Goal: Task Accomplishment & Management: Complete application form

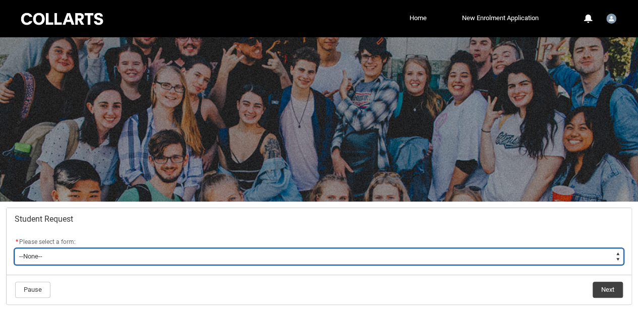
click at [596, 253] on select "--None-- Academic Transcript Application to Appeal Assignment Extension Change …" at bounding box center [319, 257] width 609 height 16
type lightning-select "Deferral_Leave_of_Absence_Choice"
click at [15, 249] on select "--None-- Academic Transcript Application to Appeal Assignment Extension Change …" at bounding box center [319, 257] width 609 height 16
select select "Deferral_Leave_of_Absence_Choice"
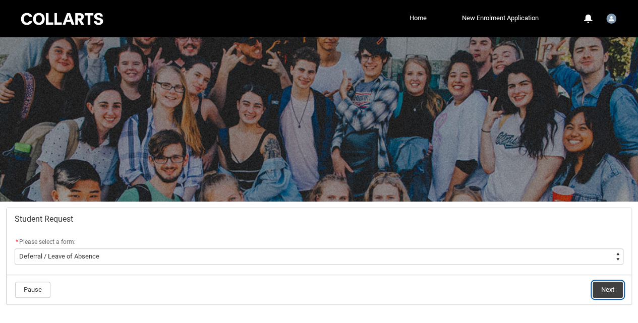
click at [611, 292] on button "Next" at bounding box center [608, 290] width 30 height 16
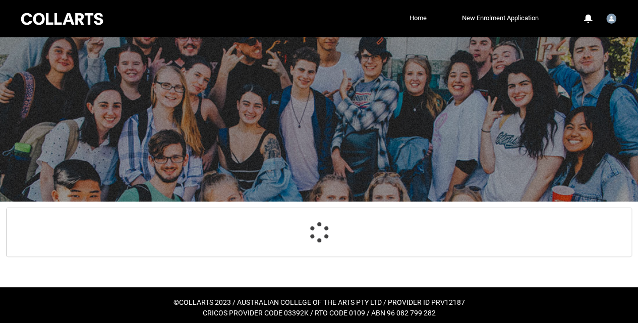
scroll to position [71, 0]
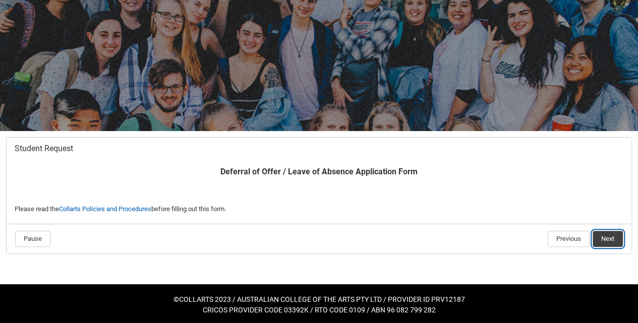
click at [609, 241] on button "Next" at bounding box center [608, 239] width 30 height 16
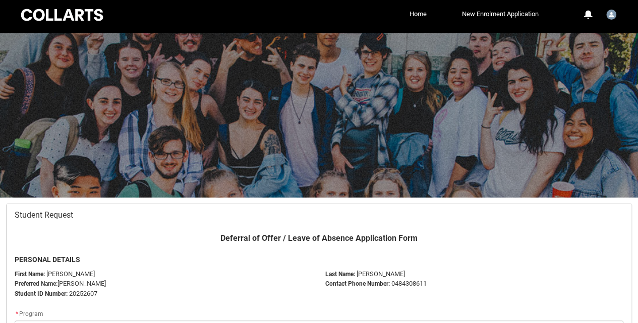
scroll to position [107, 0]
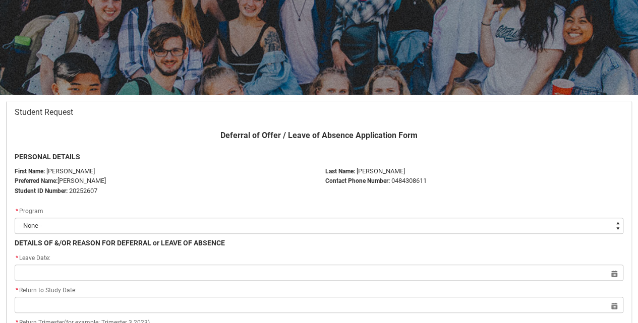
click at [530, 231] on select "--None-- Diploma of Entertainment Journalism" at bounding box center [319, 226] width 609 height 16
type lightning-select "recordPicklist_ProgramEnrollment.a0jOZ0000035uJCYAY"
click at [15, 218] on select "--None-- Diploma of Entertainment Journalism" at bounding box center [319, 226] width 609 height 16
select select "recordPicklist_ProgramEnrollment.a0jOZ0000035uJCYAY"
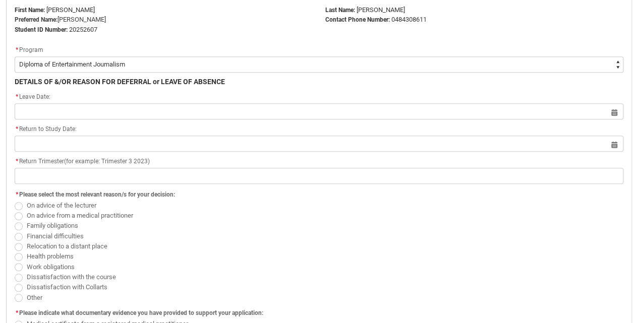
scroll to position [258, 0]
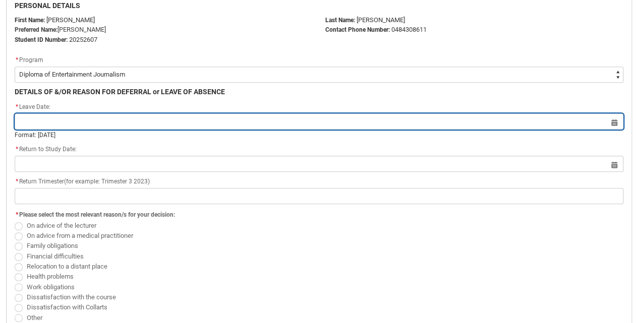
click at [614, 121] on input "Redu_Student_Request flow" at bounding box center [319, 122] width 609 height 16
select select "2025"
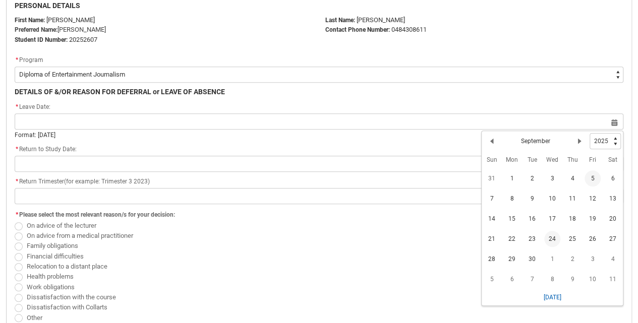
click at [550, 242] on span "24" at bounding box center [552, 239] width 16 height 16
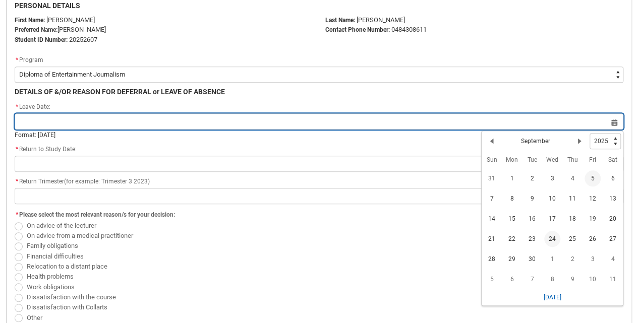
type lightning-datepicker "[DATE]"
type lightning-input "[DATE]"
type input "[DATE]"
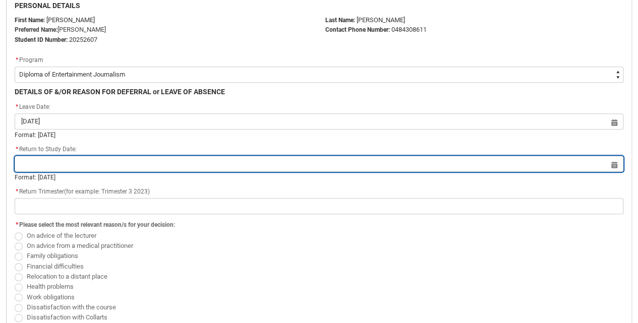
click at [612, 164] on input "Redu_Student_Request flow" at bounding box center [319, 164] width 609 height 16
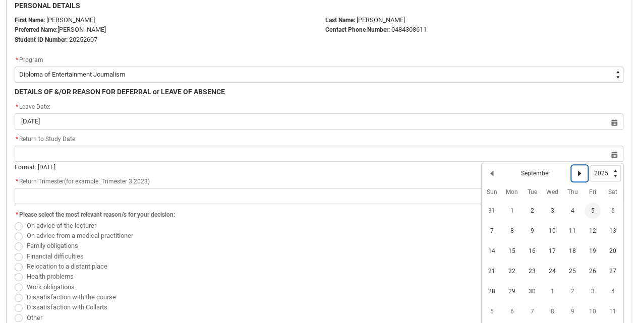
click at [576, 172] on lightning-primitive-icon "Date picker: September" at bounding box center [579, 173] width 7 height 7
click at [576, 172] on lightning-primitive-icon "Date picker: October" at bounding box center [579, 173] width 7 height 7
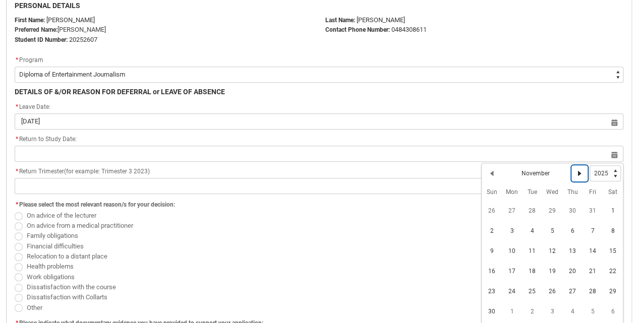
click at [576, 172] on lightning-primitive-icon "Date picker: November" at bounding box center [579, 173] width 7 height 7
click at [576, 172] on lightning-primitive-icon "Date picker: December" at bounding box center [579, 173] width 7 height 7
select select "2026"
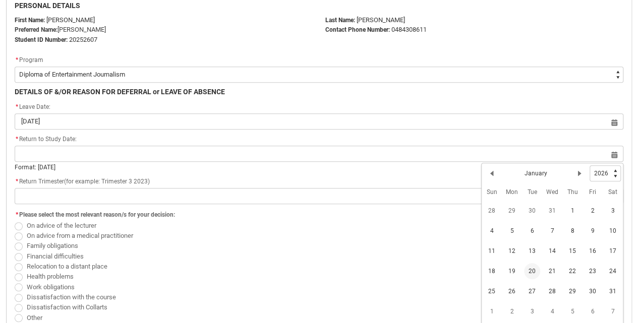
click at [529, 272] on span "20" at bounding box center [532, 271] width 16 height 16
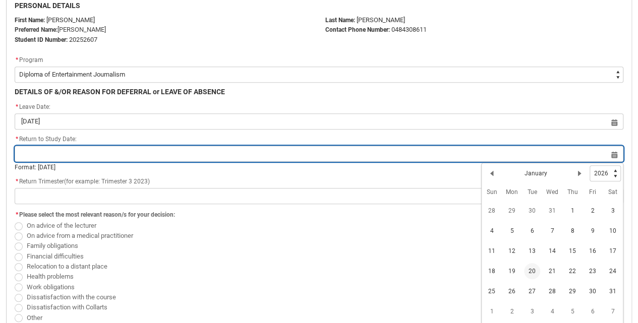
type lightning-datepicker "[DATE]"
type lightning-input "[DATE]"
type input "[DATE]"
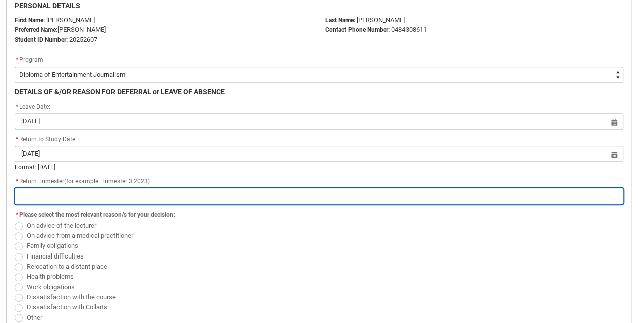
click at [353, 196] on input "Redu_Student_Request flow" at bounding box center [319, 196] width 609 height 16
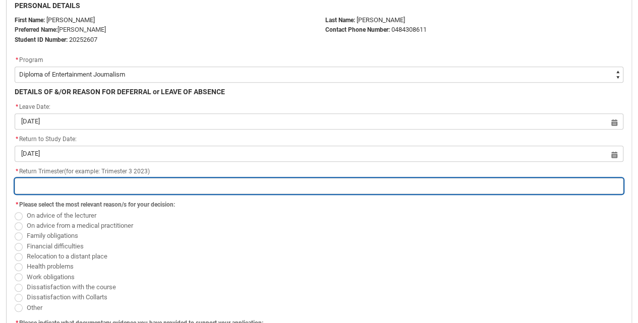
type lightning-primitive-input-simple "T"
type input "T"
type lightning-primitive-input-simple "Tr"
type input "Tr"
type lightning-primitive-input-simple "Tri"
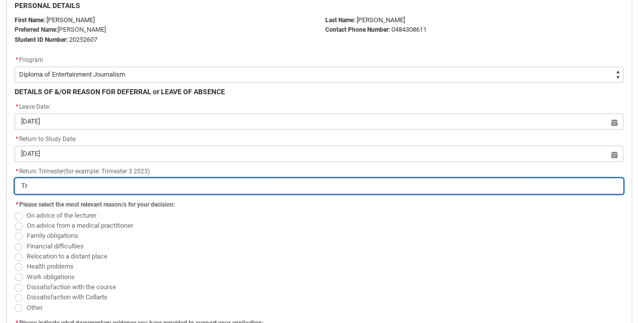
type input "Tri"
type lightning-primitive-input-simple "Trim"
type input "Trim"
type lightning-primitive-input-simple "Trime"
type input "Trime"
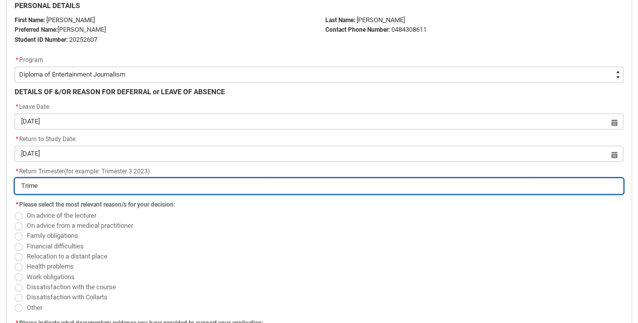
type lightning-primitive-input-simple "Trimes"
type input "Trimes"
type lightning-primitive-input-simple "Trimest"
type input "Trimest"
type lightning-primitive-input-simple "Trimeste"
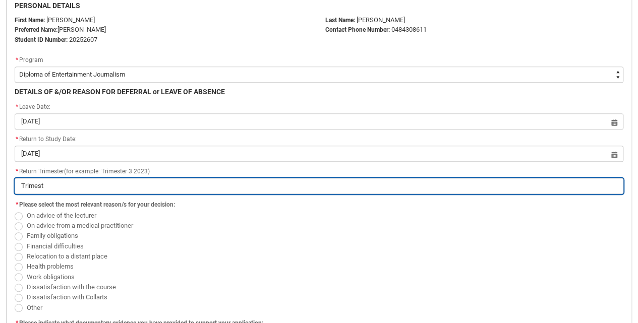
type input "Trimeste"
type lightning-primitive-input-simple "Trimester"
type input "Trimester"
type lightning-primitive-input-simple "Trimester"
type input "Trimester"
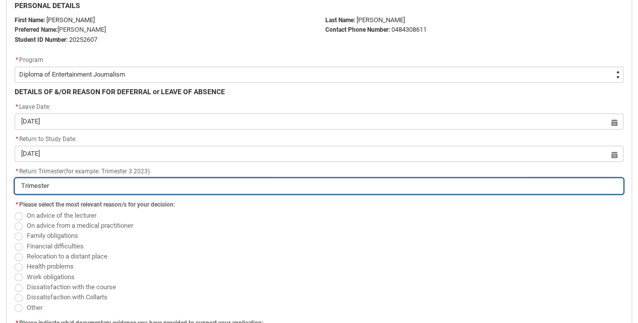
type lightning-primitive-input-simple "Trimester 1"
type input "Trimester 1"
type lightning-primitive-input-simple "Trimester 1"
type input "Trimester 1"
type lightning-primitive-input-simple "Trimester 1 2"
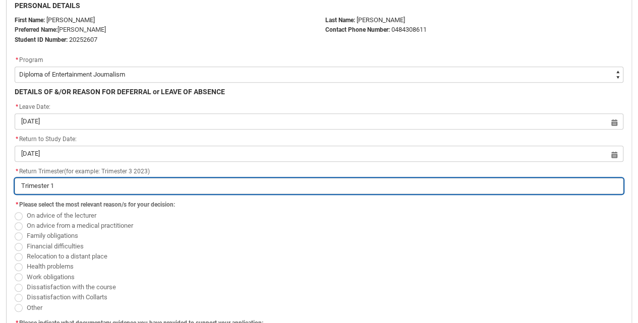
type input "Trimester 1 2"
type lightning-primitive-input-simple "Trimester 1 20"
type input "Trimester 1 20"
type lightning-primitive-input-simple "Trimester 1 202"
type input "Trimester 1 202"
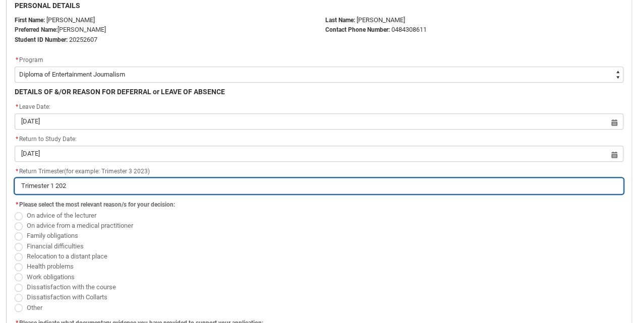
type lightning-primitive-input-simple "Trimester 1 2026"
type input "Trimester 1 2026"
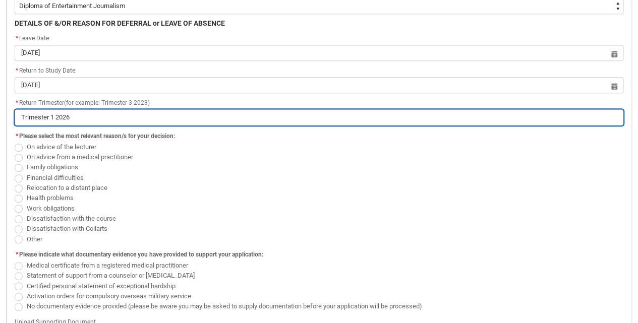
scroll to position [330, 0]
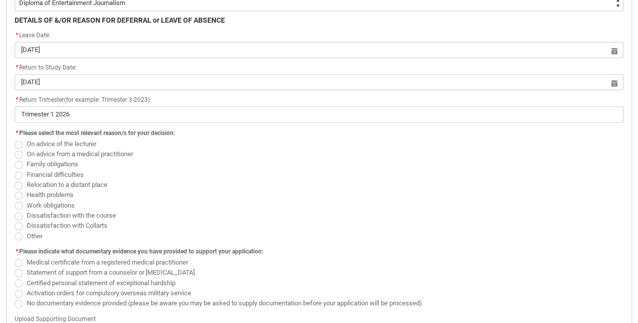
click at [18, 236] on span "Redu_Student_Request flow" at bounding box center [19, 237] width 8 height 8
click at [15, 231] on input "Other" at bounding box center [14, 231] width 1 height 1
radio input "true"
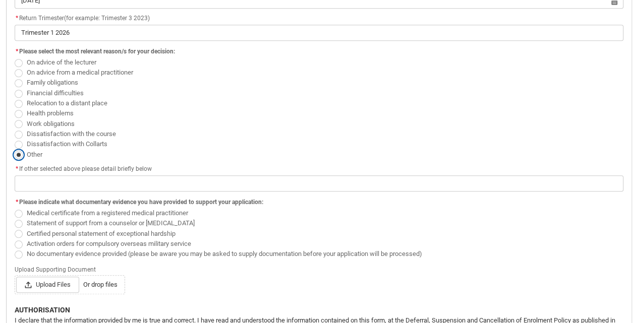
scroll to position [412, 0]
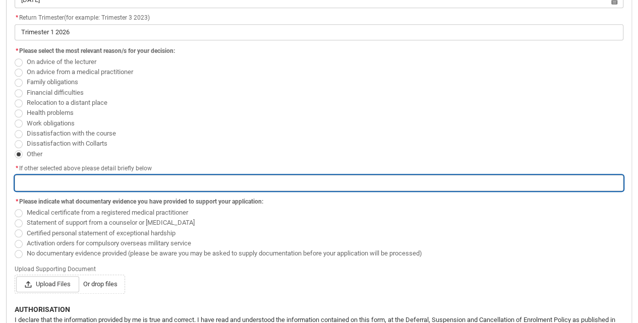
click at [53, 184] on input "Redu_Student_Request flow" at bounding box center [319, 183] width 609 height 16
type lightning-primitive-input-simple "g"
type input "g"
type lightning-primitive-input-simple "go"
type input "go"
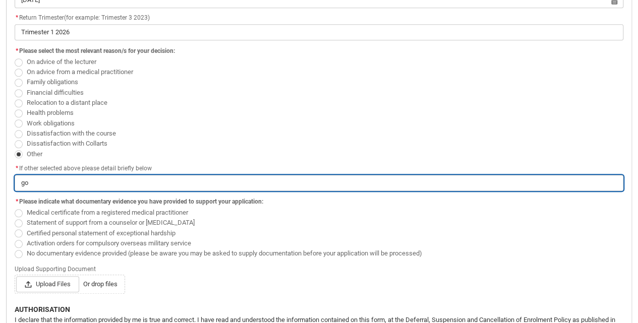
type lightning-primitive-input-simple "gou"
type input "gou"
type lightning-primitive-input-simple "goun"
type input "goun"
type lightning-primitive-input-simple "goung"
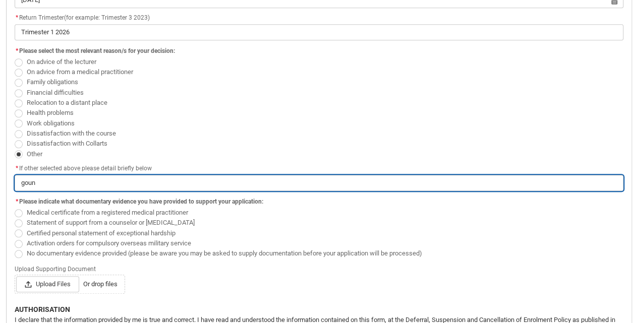
type input "goung"
type lightning-primitive-input-simple "goung"
type input "goung"
type lightning-primitive-input-simple "goung"
type input "goung"
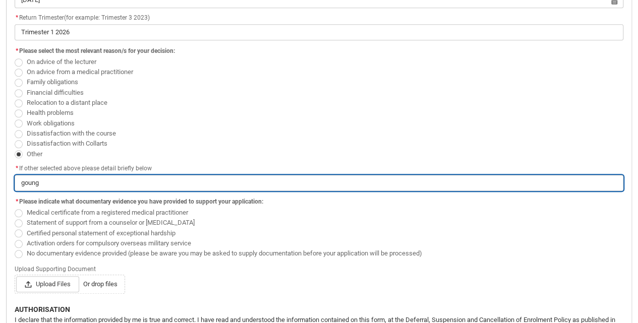
type lightning-primitive-input-simple "goun"
type input "goun"
type lightning-primitive-input-simple "gou"
type input "gou"
type lightning-primitive-input-simple "go"
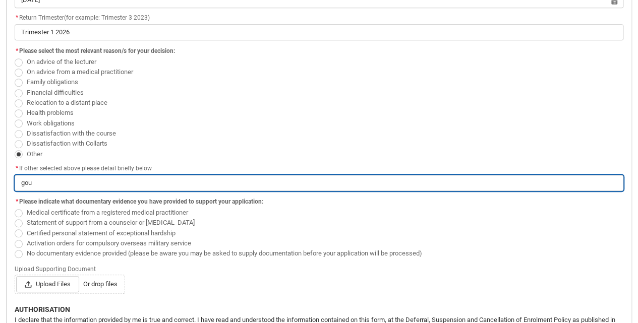
type input "go"
type lightning-primitive-input-simple "goi"
type input "goi"
type lightning-primitive-input-simple "goin"
type input "goin"
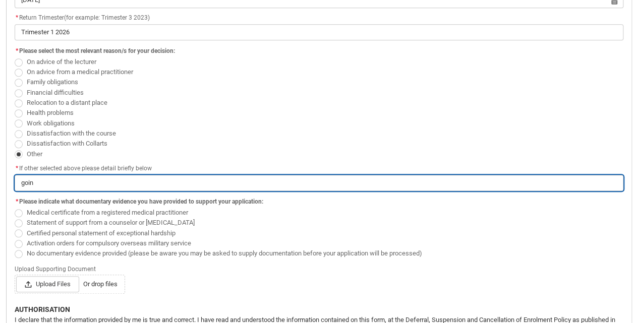
type lightning-primitive-input-simple "going"
type input "going"
type lightning-primitive-input-simple "going"
type input "going"
type lightning-primitive-input-simple "going a"
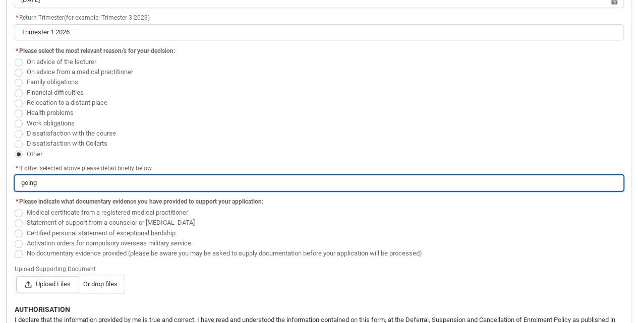
type input "going a"
type lightning-primitive-input-simple "going aw"
type input "going aw"
type lightning-primitive-input-simple "going awa"
type input "going awa"
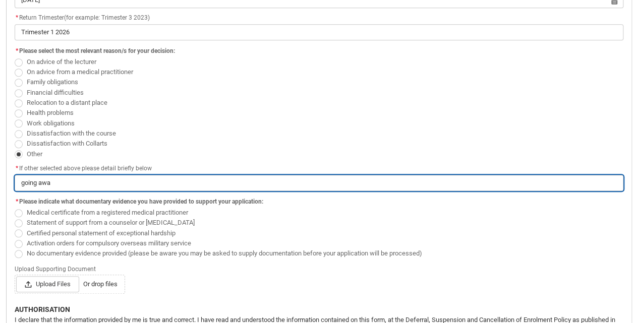
type lightning-primitive-input-simple "going away"
type input "going away"
type lightning-primitive-input-simple "going away"
type input "going away"
type lightning-primitive-input-simple "going away o"
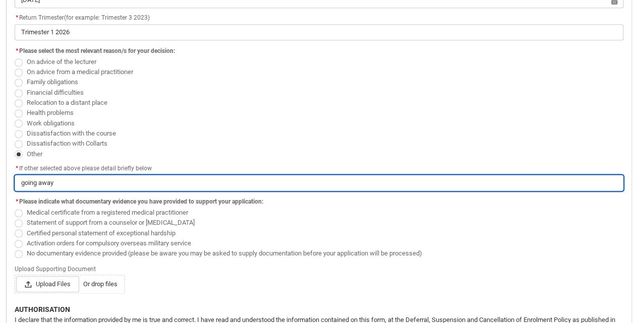
type input "going away o"
type lightning-primitive-input-simple "going away on"
type input "going away on"
type lightning-primitive-input-simple "going away on"
type input "going away on"
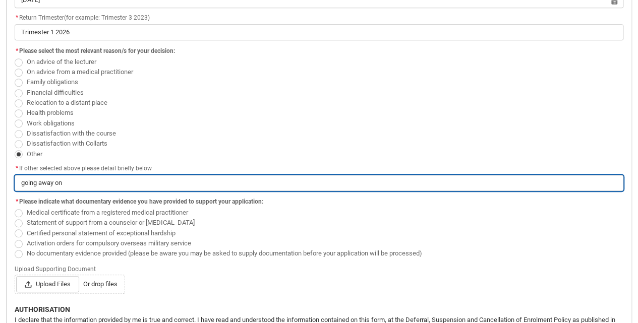
type lightning-primitive-input-simple "going away on g"
type input "going away on g"
type lightning-primitive-input-simple "going away on"
type input "going away on"
type lightning-primitive-input-simple "going away on h"
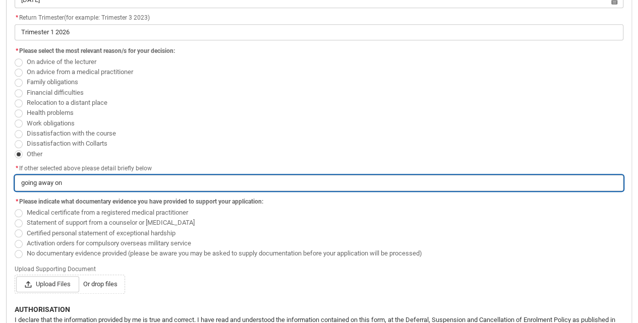
type input "going away on h"
type lightning-primitive-input-simple "going away on ho"
type input "going away on ho"
type lightning-primitive-input-simple "going away on hol"
type input "going away on hol"
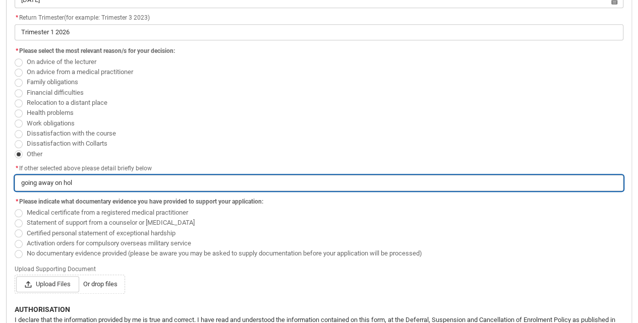
type lightning-primitive-input-simple "going away on [DATE]"
type input "going away on [DATE]"
type lightning-primitive-input-simple "going away on holid"
type input "going away on holid"
type lightning-primitive-input-simple "going away on holida"
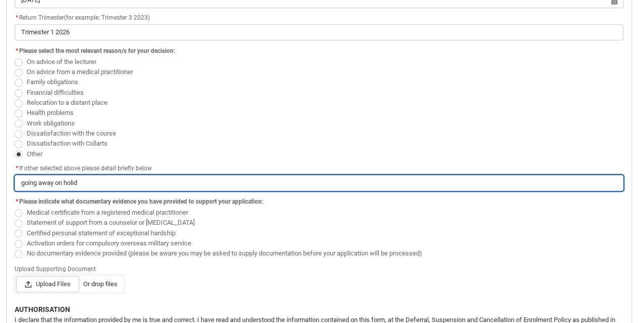
type input "going away on holida"
type lightning-primitive-input-simple "going away on holiday"
type input "going away on holiday"
type lightning-primitive-input-simple "going away on holiday"
type input "going away on holiday"
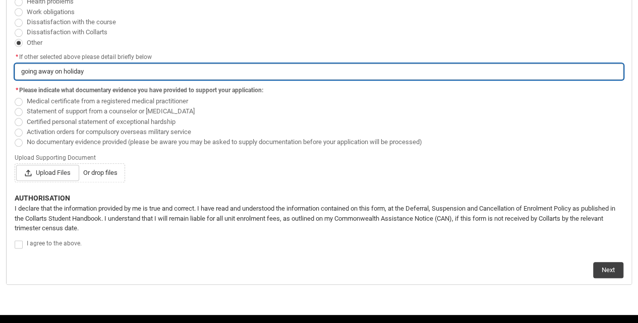
scroll to position [527, 0]
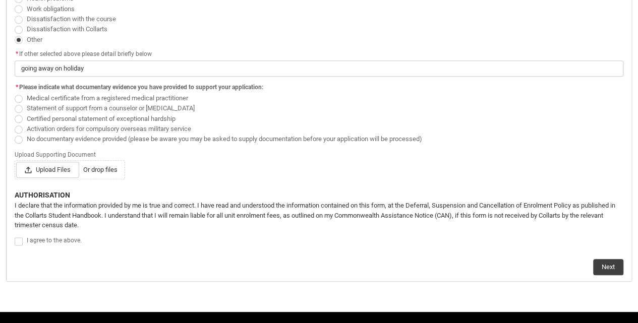
click at [16, 141] on span "Redu_Student_Request flow" at bounding box center [19, 140] width 8 height 8
click at [15, 134] on input "No documentary evidence provided (please be aware you may be asked to supply do…" at bounding box center [14, 133] width 1 height 1
radio input "true"
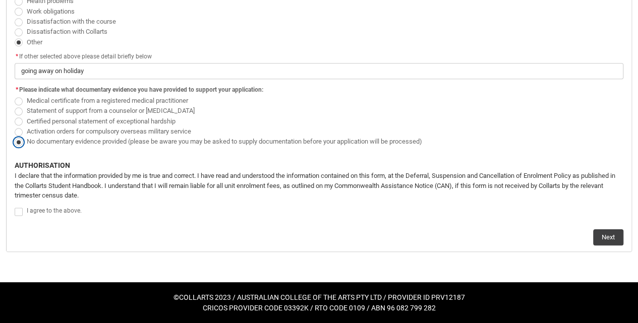
scroll to position [523, 0]
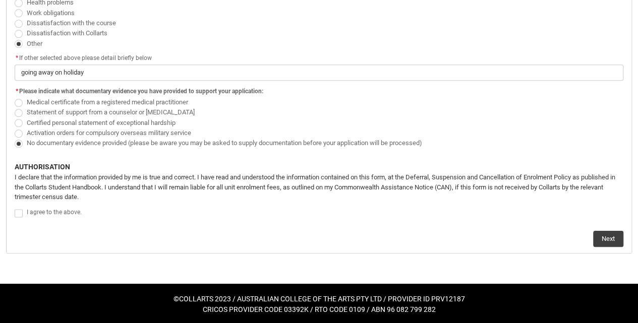
click at [20, 212] on span "Redu_Student_Request flow" at bounding box center [19, 213] width 8 height 8
click at [15, 208] on input "Redu_Student_Request flow" at bounding box center [14, 208] width 1 height 1
type lightning-input "true"
checkbox input "true"
click at [605, 240] on button "Next" at bounding box center [608, 239] width 30 height 16
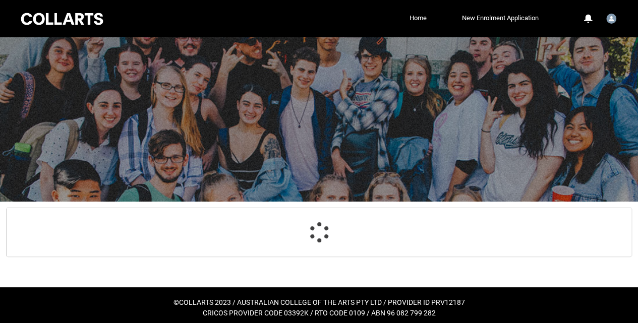
scroll to position [33, 0]
